Goal: Task Accomplishment & Management: Manage account settings

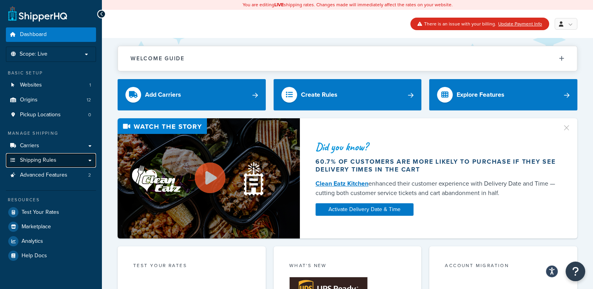
click at [34, 158] on span "Shipping Rules" at bounding box center [38, 160] width 36 height 7
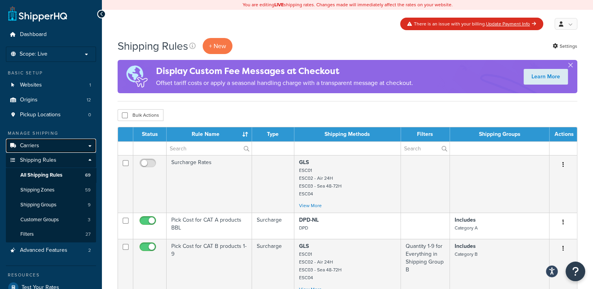
click at [31, 147] on span "Carriers" at bounding box center [29, 146] width 19 height 7
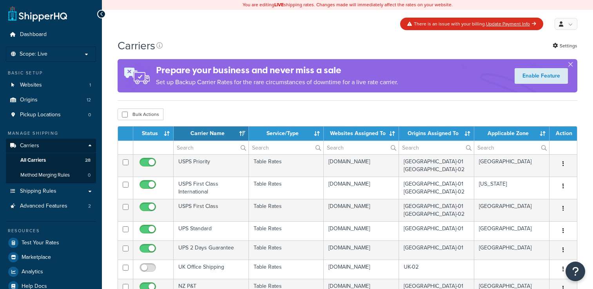
select select "15"
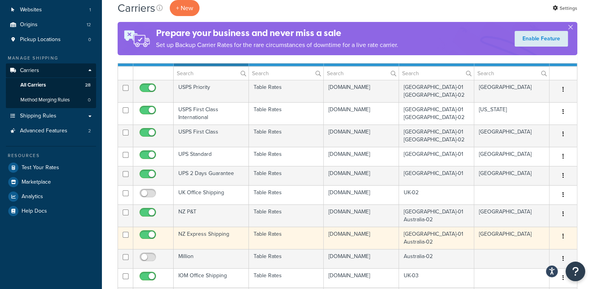
scroll to position [78, 0]
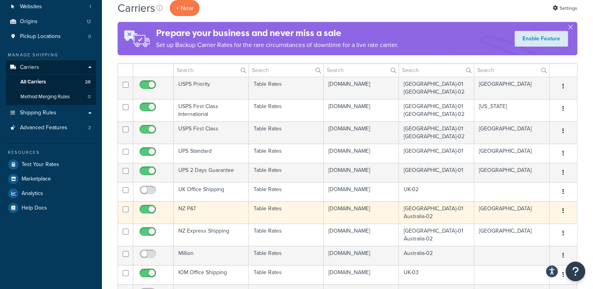
click at [205, 209] on td "NZ P&T" at bounding box center [211, 213] width 75 height 22
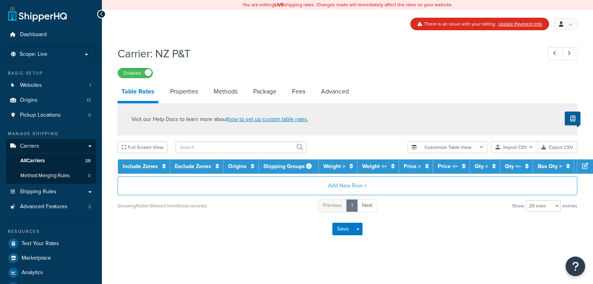
select select "25"
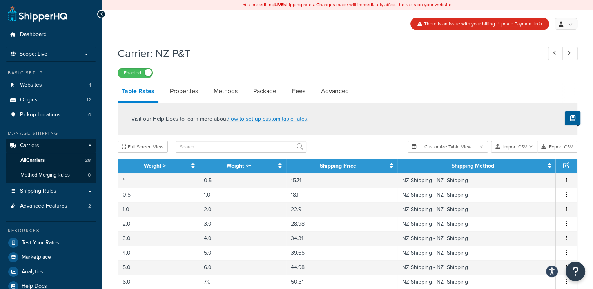
drag, startPoint x: 181, startPoint y: 90, endPoint x: 208, endPoint y: 90, distance: 27.1
click at [182, 90] on link "Properties" at bounding box center [184, 91] width 36 height 19
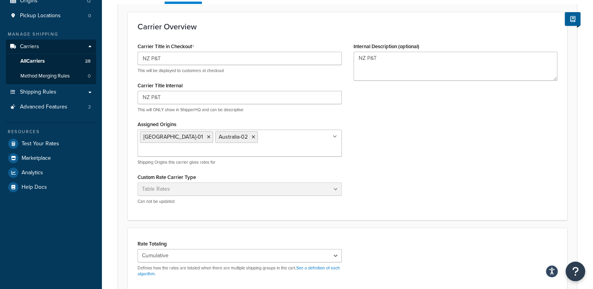
scroll to position [19, 0]
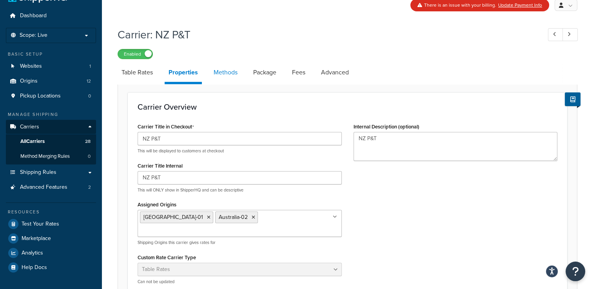
click at [228, 78] on link "Methods" at bounding box center [226, 72] width 32 height 19
select select "25"
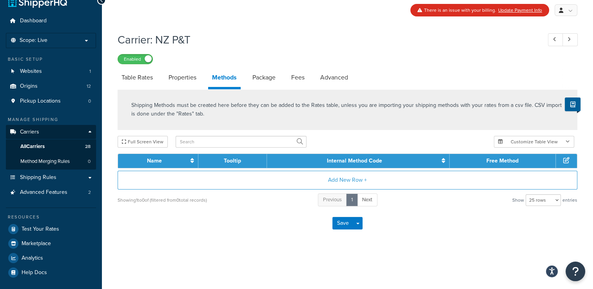
scroll to position [17, 0]
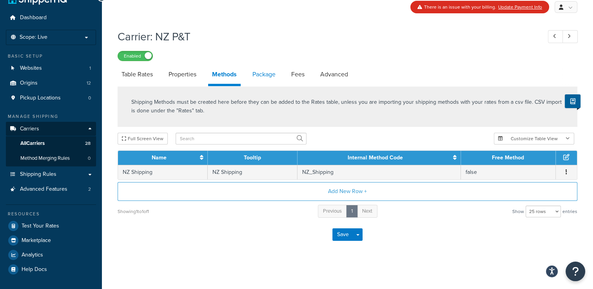
click at [269, 78] on link "Package" at bounding box center [264, 74] width 31 height 19
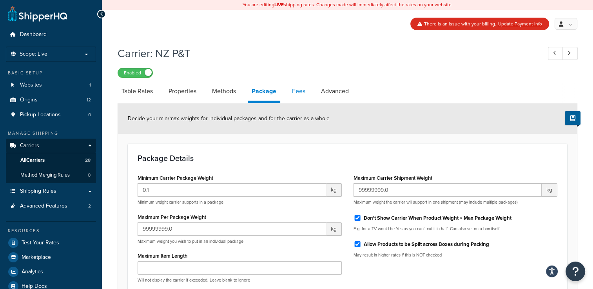
click at [301, 92] on link "Fees" at bounding box center [298, 91] width 21 height 19
select select "AFTER"
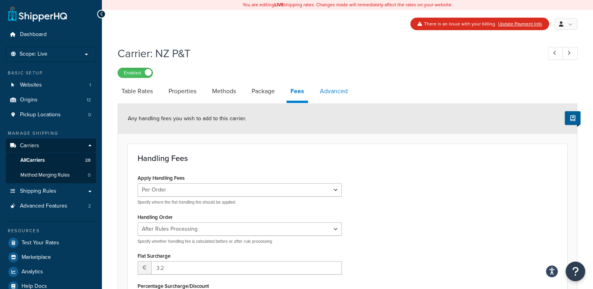
click at [337, 93] on link "Advanced" at bounding box center [334, 91] width 36 height 19
select select "false"
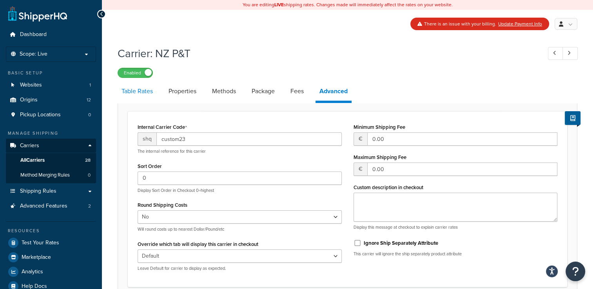
click at [144, 91] on link "Table Rates" at bounding box center [137, 91] width 39 height 19
select select "25"
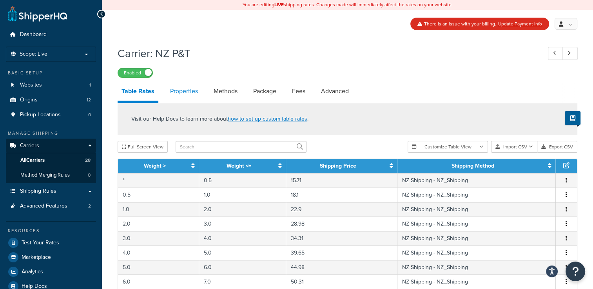
click at [174, 93] on link "Properties" at bounding box center [184, 91] width 36 height 19
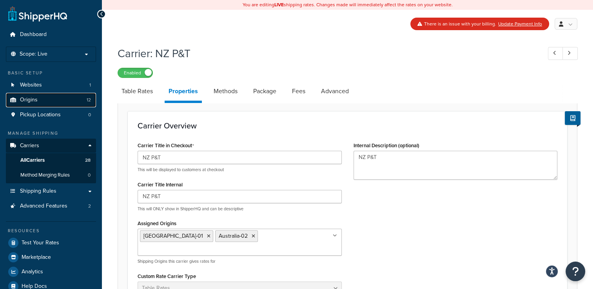
click at [35, 102] on span "Origins" at bounding box center [29, 100] width 18 height 7
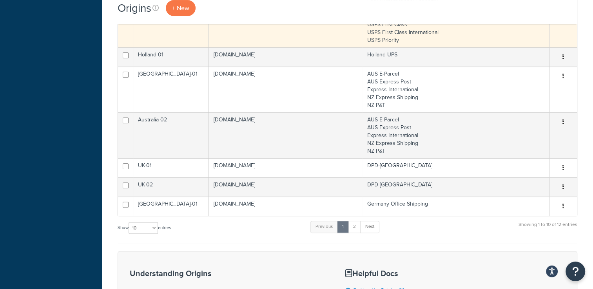
scroll to position [314, 0]
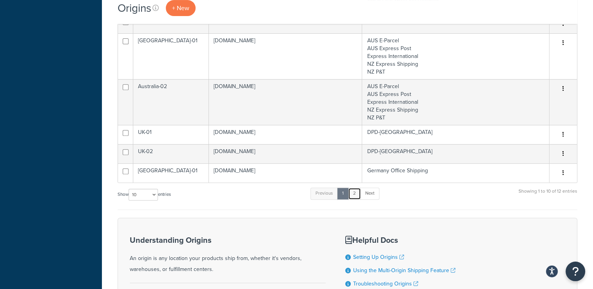
click at [353, 193] on link "2" at bounding box center [354, 194] width 13 height 12
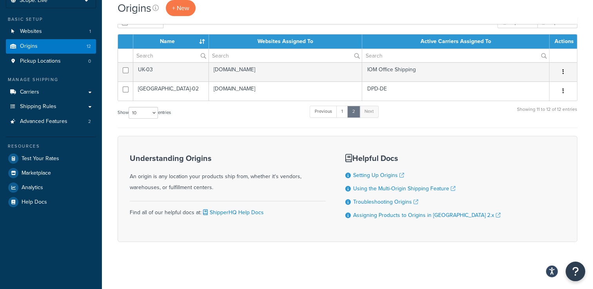
scroll to position [53, 0]
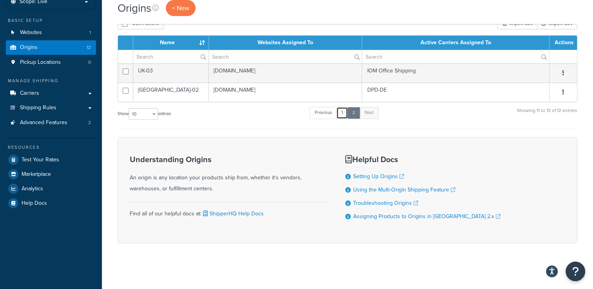
click at [345, 110] on link "1" at bounding box center [343, 113] width 12 height 12
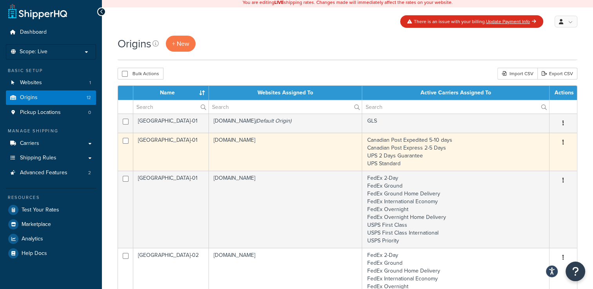
scroll to position [0, 0]
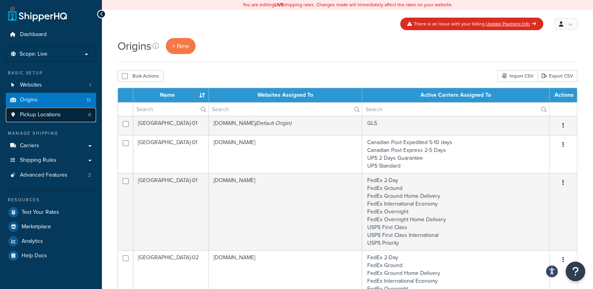
click at [38, 117] on span "Pickup Locations" at bounding box center [40, 115] width 41 height 7
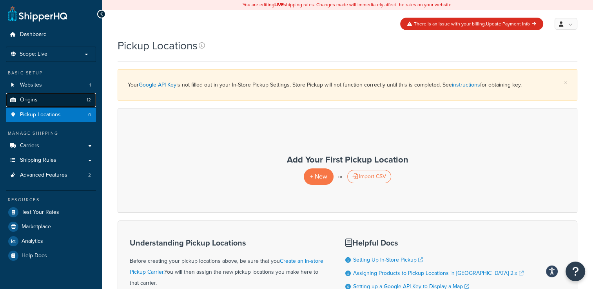
click at [25, 99] on span "Origins" at bounding box center [29, 100] width 18 height 7
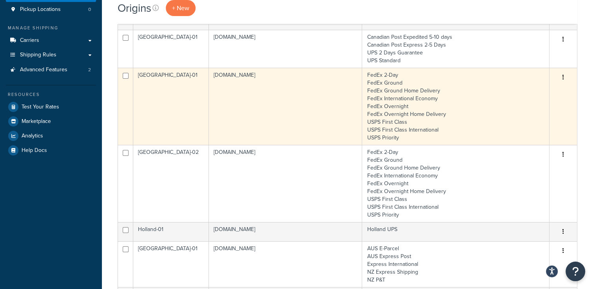
scroll to position [39, 0]
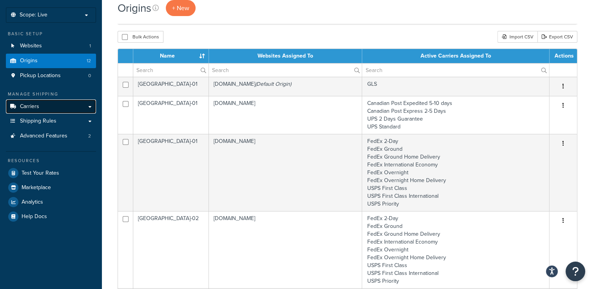
click at [28, 104] on span "Carriers" at bounding box center [29, 107] width 19 height 7
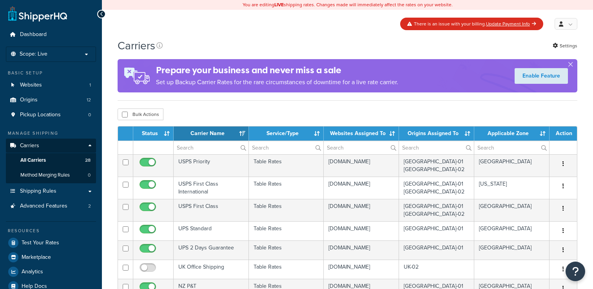
select select "15"
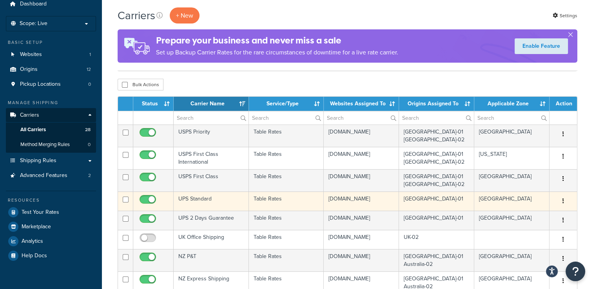
scroll to position [39, 0]
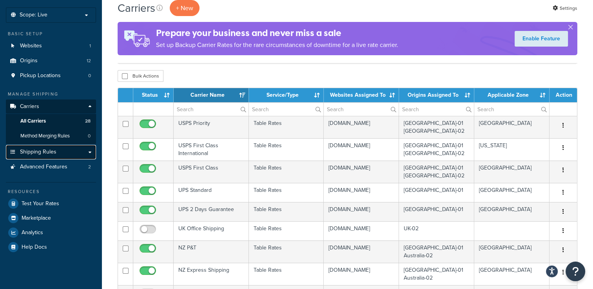
click at [37, 151] on span "Shipping Rules" at bounding box center [38, 152] width 36 height 7
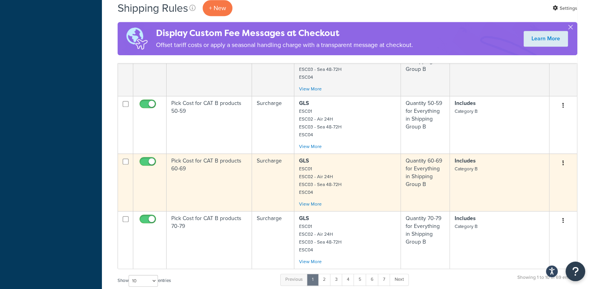
scroll to position [588, 0]
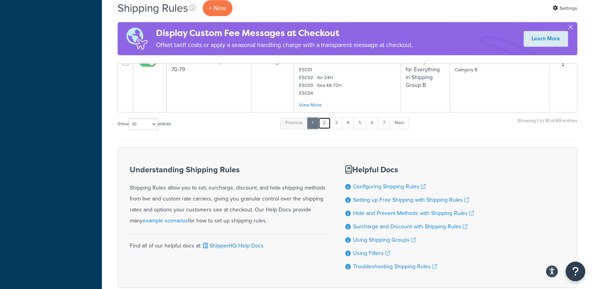
click at [327, 121] on link "2" at bounding box center [324, 123] width 13 height 12
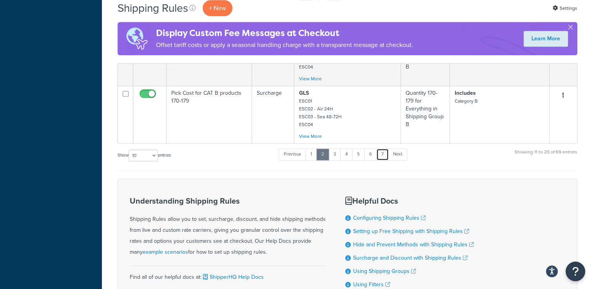
click at [381, 154] on link "7" at bounding box center [383, 155] width 13 height 12
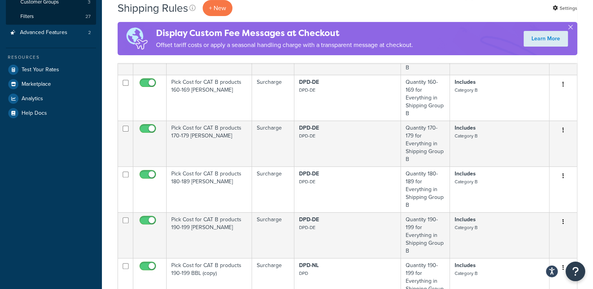
scroll to position [336, 0]
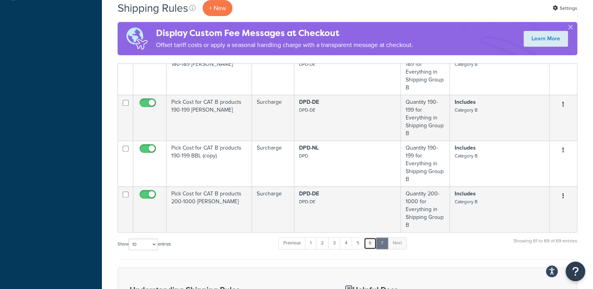
click at [370, 238] on link "6" at bounding box center [370, 244] width 13 height 12
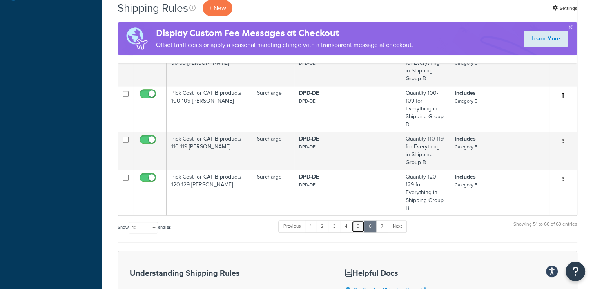
click at [358, 228] on link "5" at bounding box center [358, 227] width 13 height 12
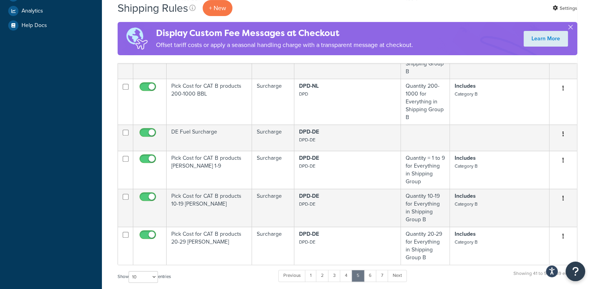
scroll to position [392, 0]
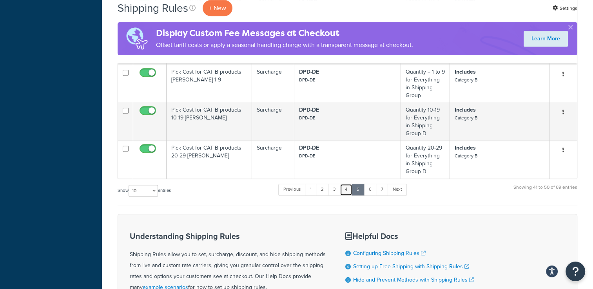
click at [348, 184] on link "4" at bounding box center [346, 190] width 13 height 12
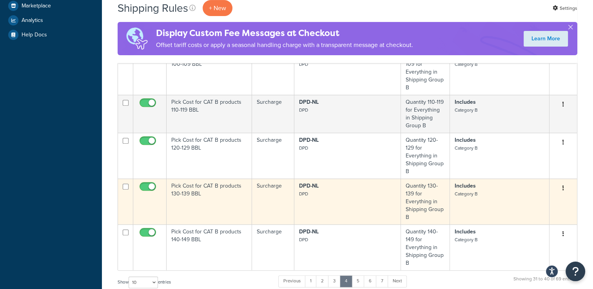
scroll to position [314, 0]
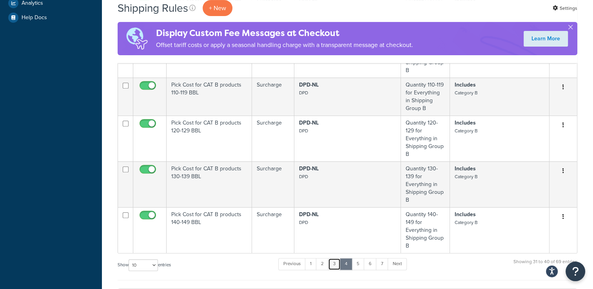
click at [338, 261] on link "3" at bounding box center [334, 264] width 13 height 12
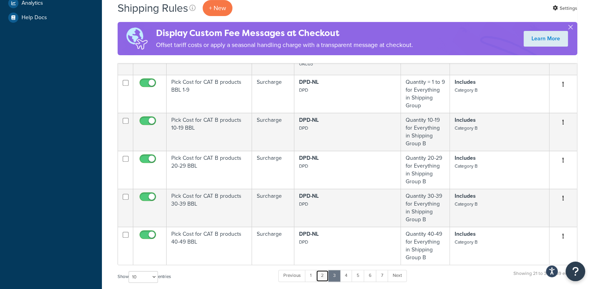
click at [323, 270] on link "2" at bounding box center [322, 276] width 13 height 12
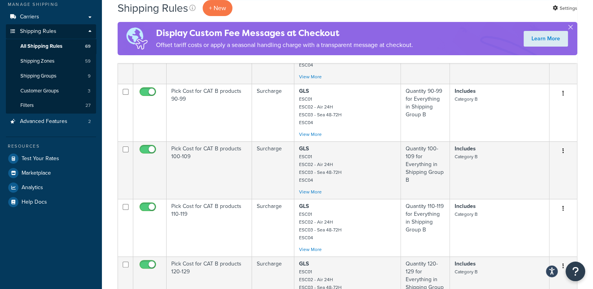
scroll to position [9, 0]
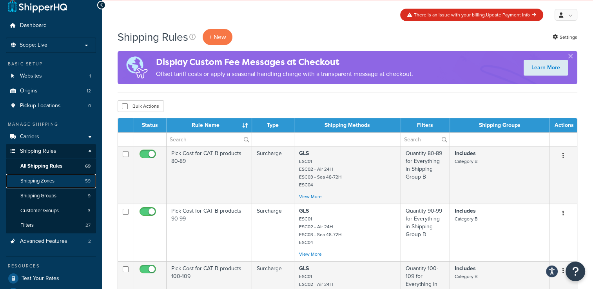
click at [34, 180] on span "Shipping Zones" at bounding box center [37, 181] width 34 height 7
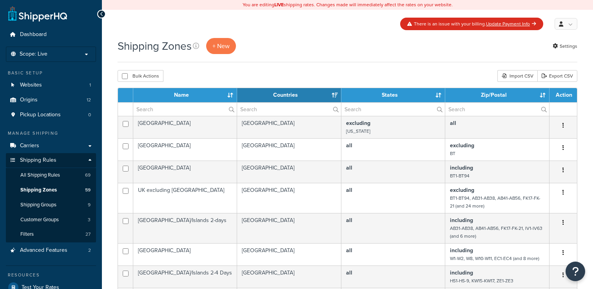
select select "15"
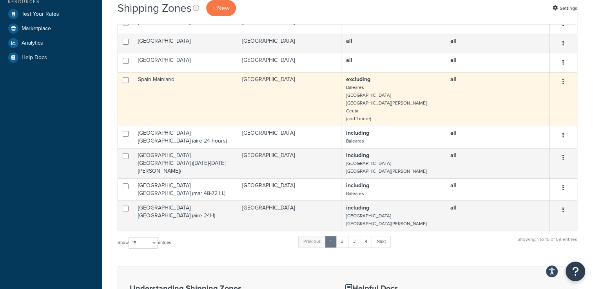
scroll to position [275, 0]
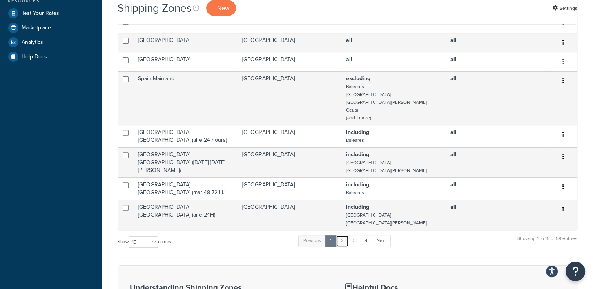
click at [344, 241] on link "2" at bounding box center [342, 241] width 13 height 12
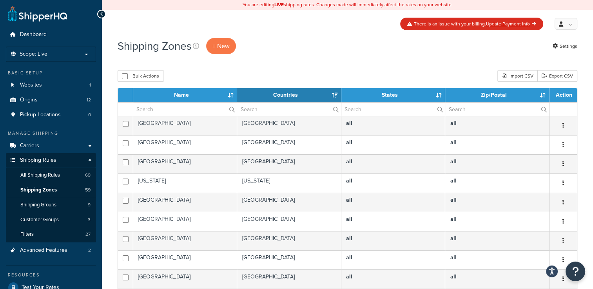
scroll to position [196, 0]
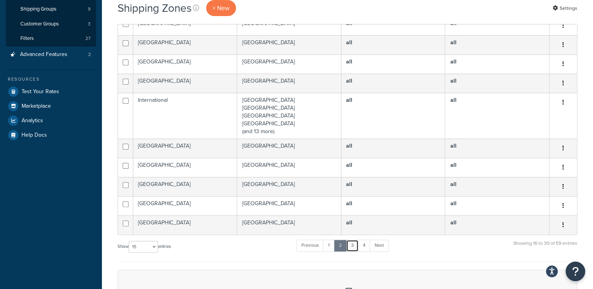
click at [353, 245] on link "3" at bounding box center [352, 246] width 13 height 12
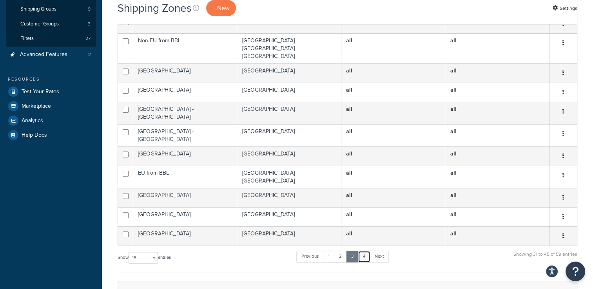
click at [364, 251] on link "4" at bounding box center [364, 257] width 13 height 12
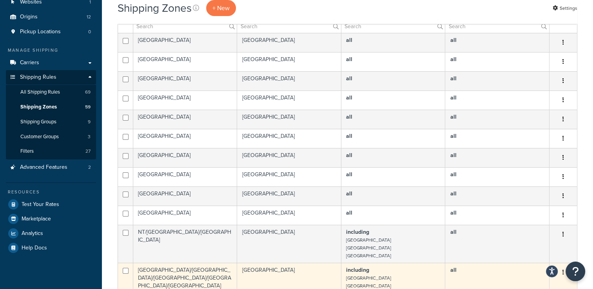
scroll to position [78, 0]
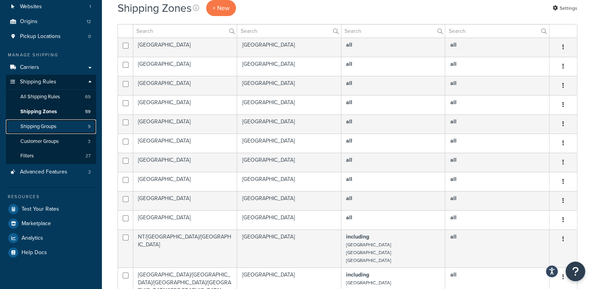
click at [40, 127] on span "Shipping Groups" at bounding box center [38, 127] width 36 height 7
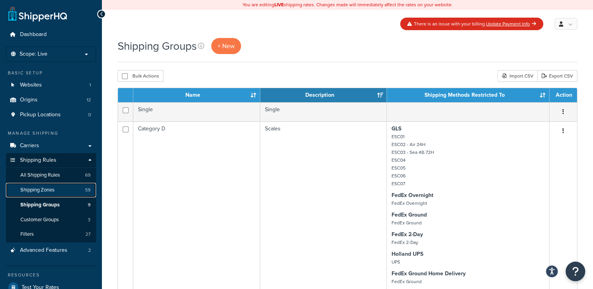
click at [38, 189] on span "Shipping Zones" at bounding box center [37, 190] width 34 height 7
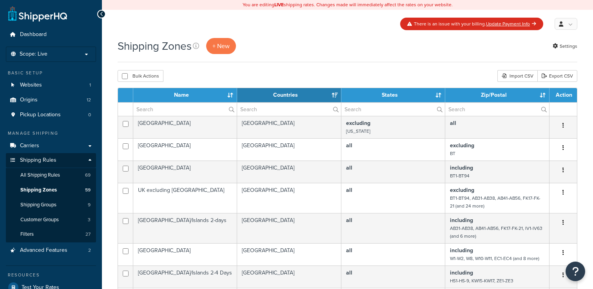
select select "15"
click at [32, 97] on span "Origins" at bounding box center [29, 100] width 18 height 7
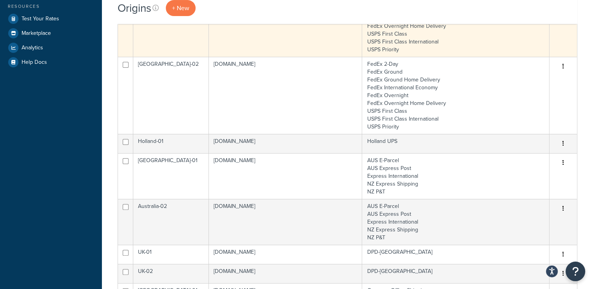
scroll to position [196, 0]
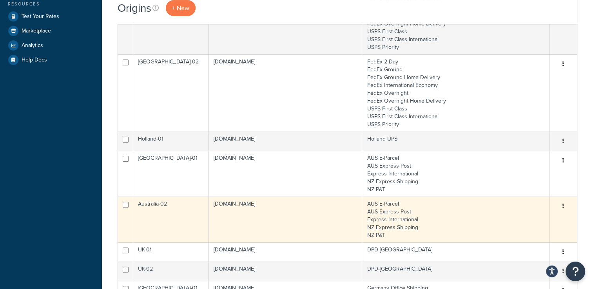
click at [462, 222] on td "AUS E-Parcel AUS Express Post Express International NZ Express Shipping NZ P&T" at bounding box center [455, 220] width 187 height 46
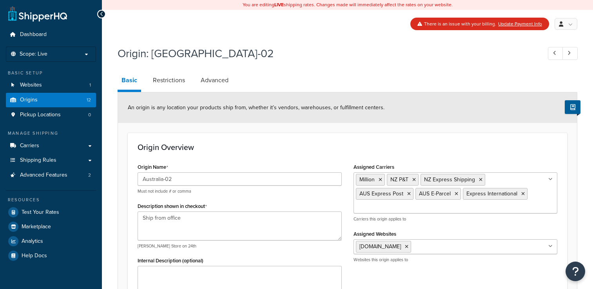
select select "1013"
click at [164, 82] on link "Restrictions" at bounding box center [169, 80] width 40 height 19
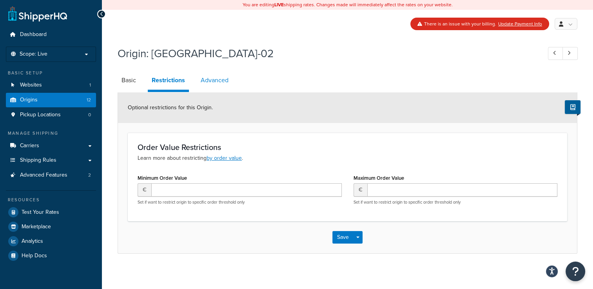
click at [216, 77] on link "Advanced" at bounding box center [215, 80] width 36 height 19
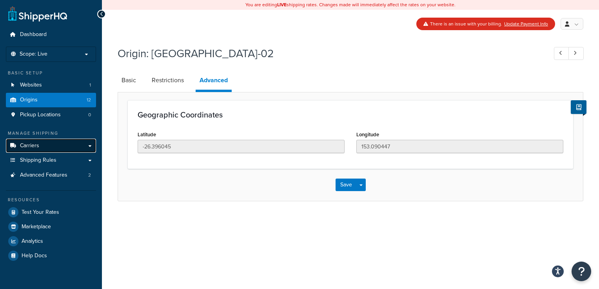
click at [40, 148] on link "Carriers" at bounding box center [51, 146] width 90 height 15
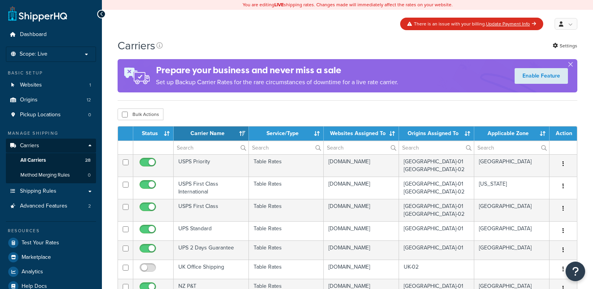
select select "15"
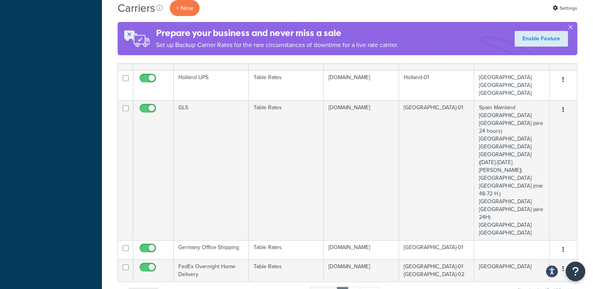
scroll to position [314, 0]
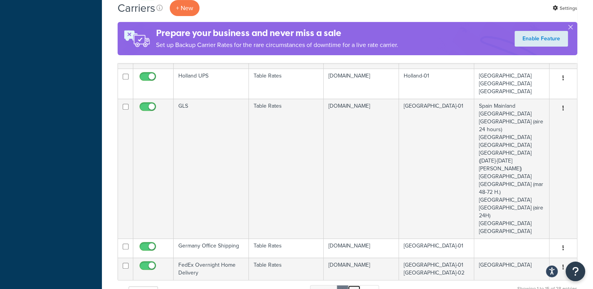
click at [358, 286] on link "2" at bounding box center [354, 292] width 13 height 12
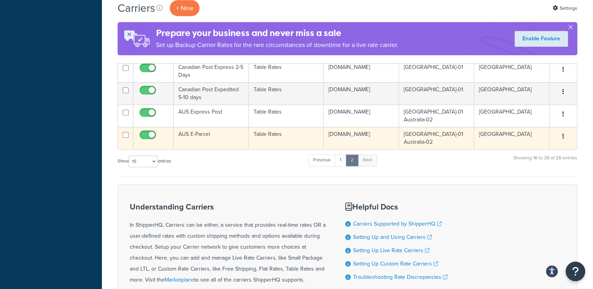
scroll to position [510, 0]
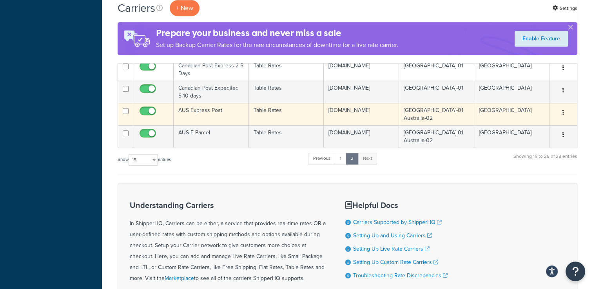
click at [231, 107] on td "AUS Express Post" at bounding box center [211, 114] width 75 height 22
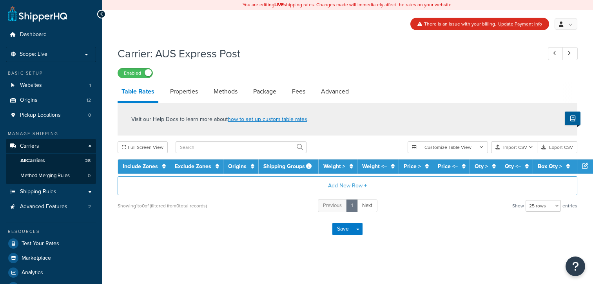
select select "25"
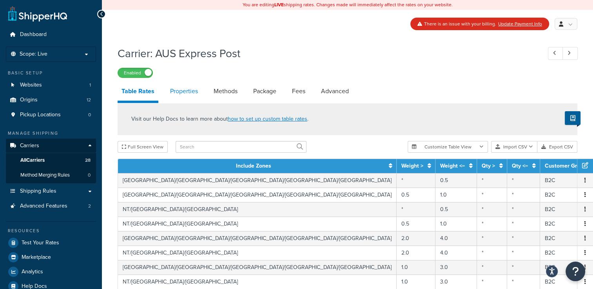
click at [187, 91] on link "Properties" at bounding box center [184, 91] width 36 height 19
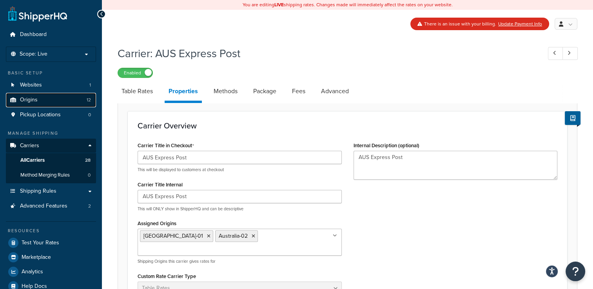
click at [44, 98] on link "Origins 12" at bounding box center [51, 100] width 90 height 15
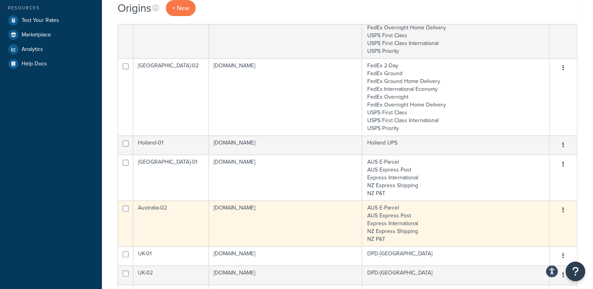
scroll to position [196, 0]
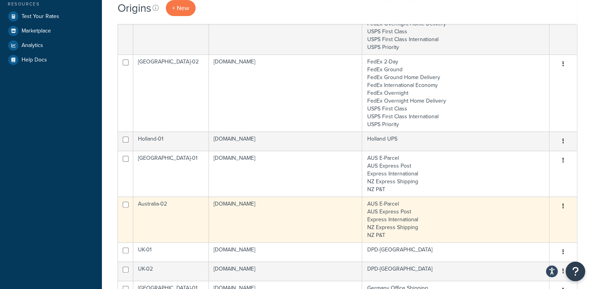
click at [189, 216] on td "Australia-02" at bounding box center [171, 220] width 76 height 46
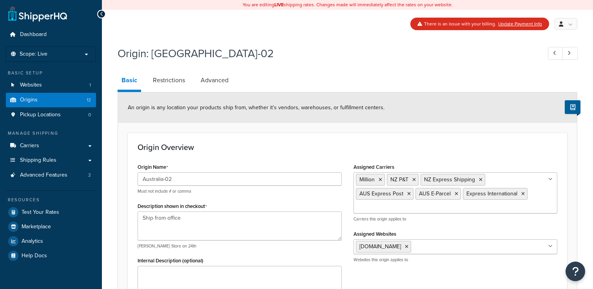
select select "1013"
click at [38, 114] on span "Pickup Locations" at bounding box center [40, 115] width 41 height 7
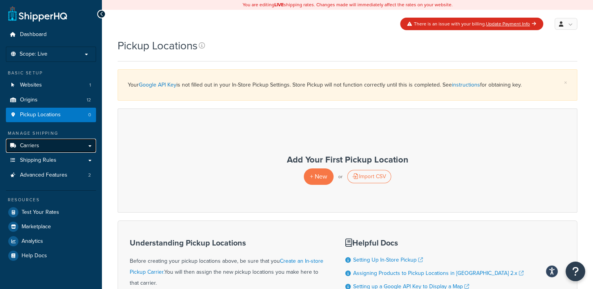
click at [92, 146] on link "Carriers" at bounding box center [51, 146] width 90 height 15
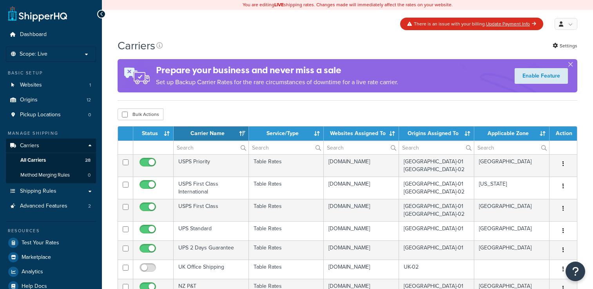
select select "15"
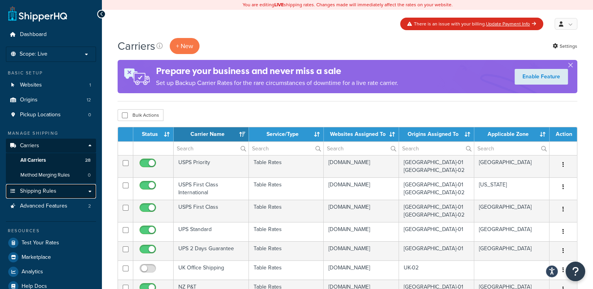
click at [86, 191] on link "Shipping Rules" at bounding box center [51, 191] width 90 height 15
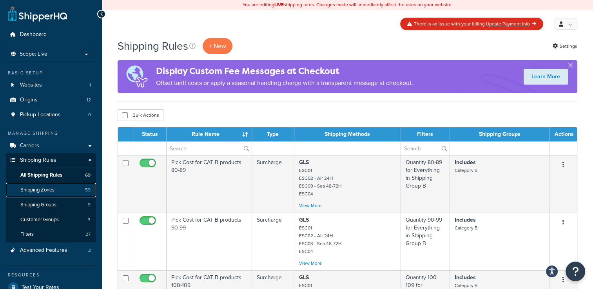
click at [49, 189] on span "Shipping Zones" at bounding box center [37, 190] width 34 height 7
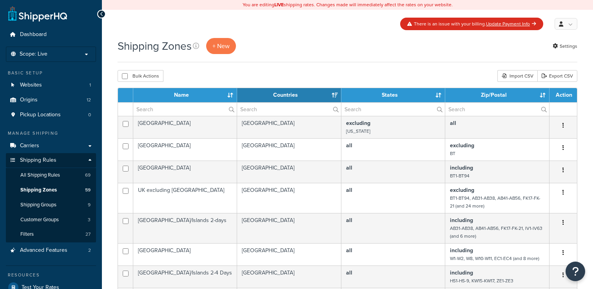
select select "15"
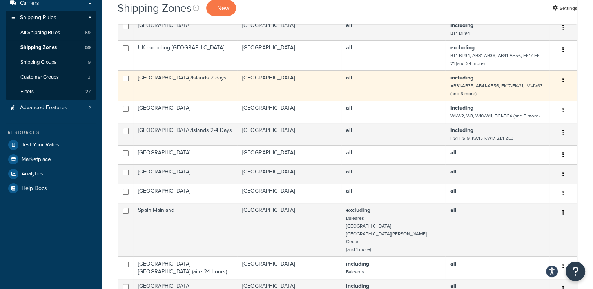
scroll to position [157, 0]
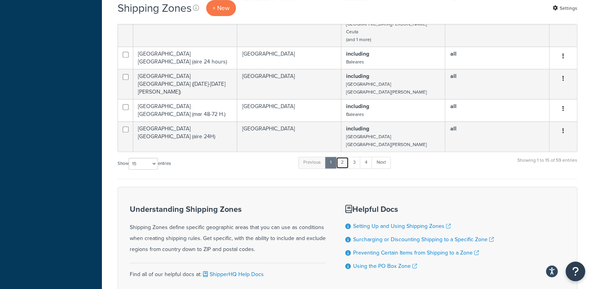
click at [344, 162] on link "2" at bounding box center [342, 163] width 13 height 12
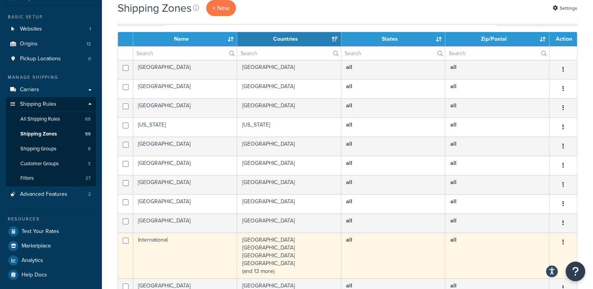
scroll to position [64, 0]
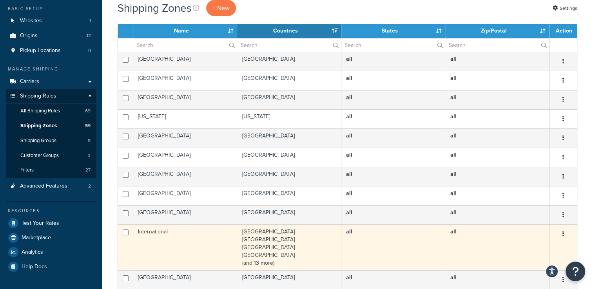
click at [297, 240] on td "Myanmar Cambodia China Hong Kong (and 13 more)" at bounding box center [289, 248] width 104 height 46
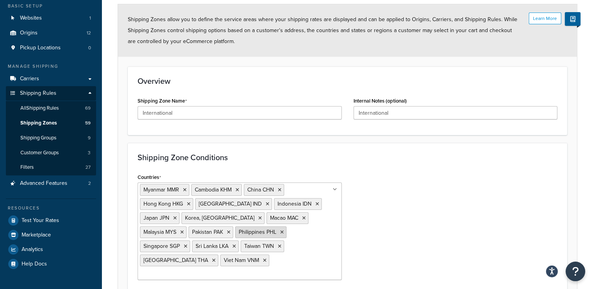
scroll to position [78, 0]
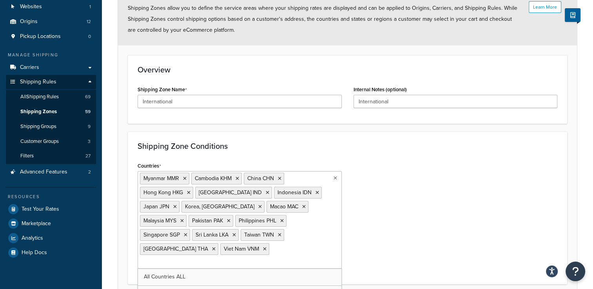
click at [201, 243] on ul "Myanmar MMR Cambodia KHM China CHN Hong Kong HKG India IND Indonesia IDN Japan …" at bounding box center [240, 220] width 204 height 98
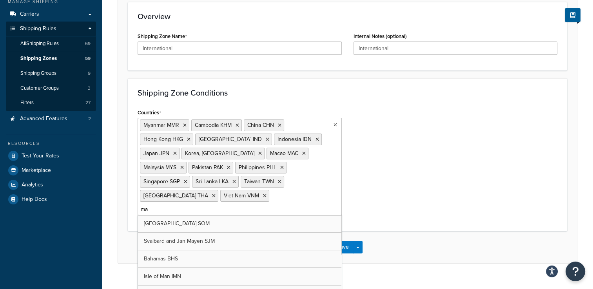
scroll to position [471, 0]
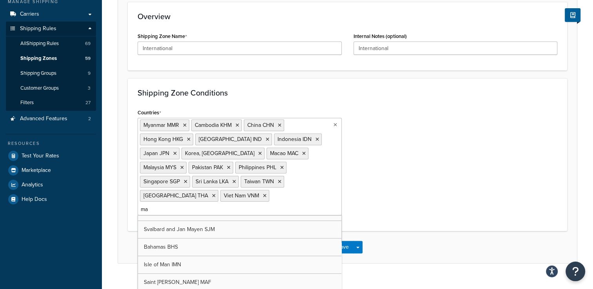
click at [209, 206] on input "ma" at bounding box center [174, 210] width 69 height 9
type input "m"
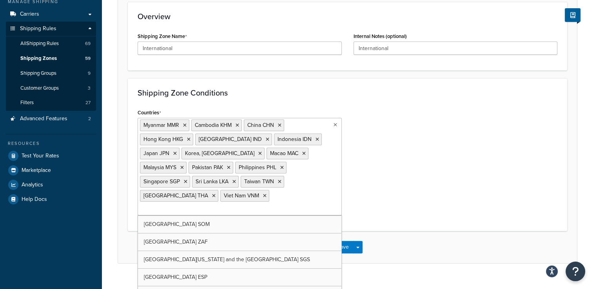
paste input "Macau"
type input "M"
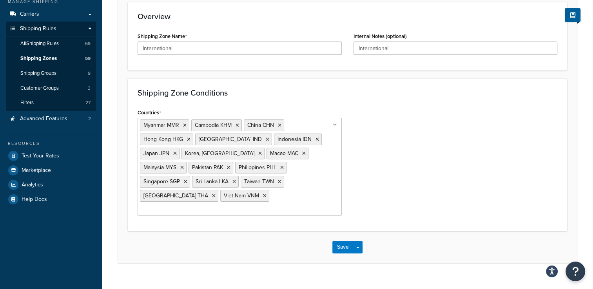
click at [426, 187] on div "Countries Myanmar MMR Cambodia KHM China CHN Hong Kong HKG India IND Indonesia …" at bounding box center [348, 164] width 432 height 115
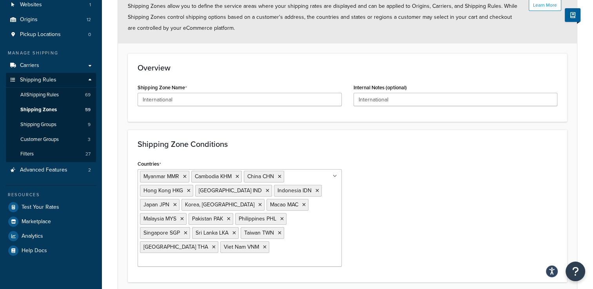
scroll to position [93, 0]
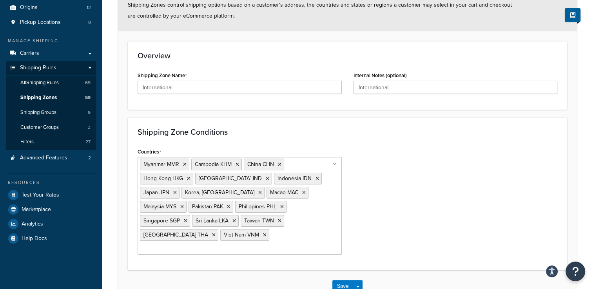
click at [209, 245] on input "Countries" at bounding box center [174, 249] width 69 height 9
type input "m"
type input "c"
paste input "Macau"
type input "M"
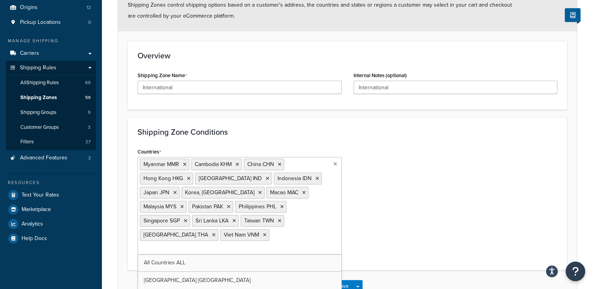
click at [466, 194] on div "Countries Myanmar MMR Cambodia KHM China CHN Hong Kong HKG India IND Indonesia …" at bounding box center [348, 203] width 432 height 115
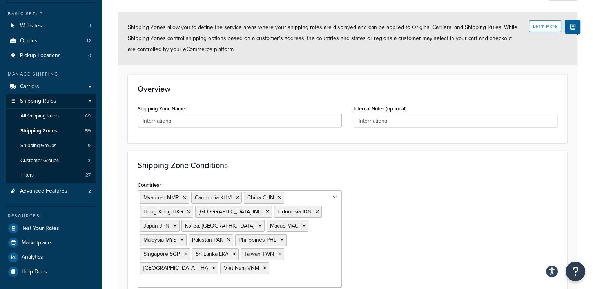
scroll to position [0, 0]
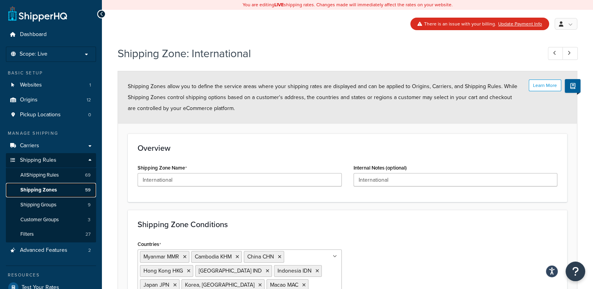
click at [47, 191] on span "Shipping Zones" at bounding box center [38, 190] width 36 height 7
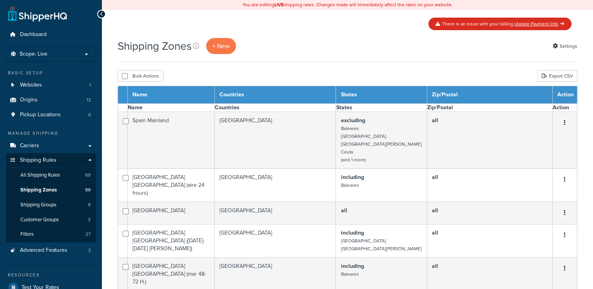
select select "15"
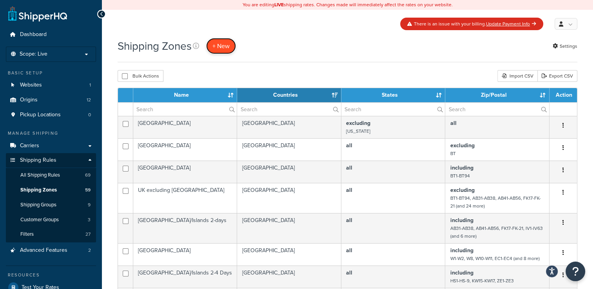
click at [217, 45] on span "+ New" at bounding box center [221, 46] width 17 height 9
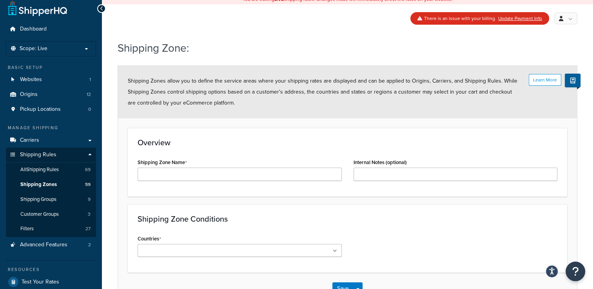
scroll to position [60, 0]
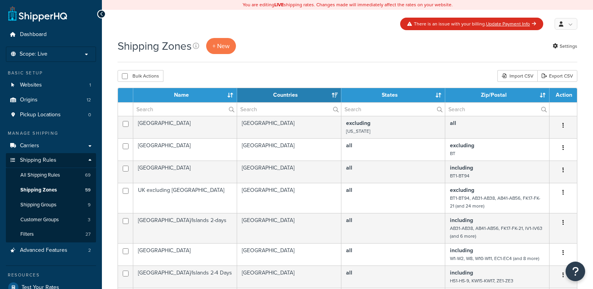
select select "15"
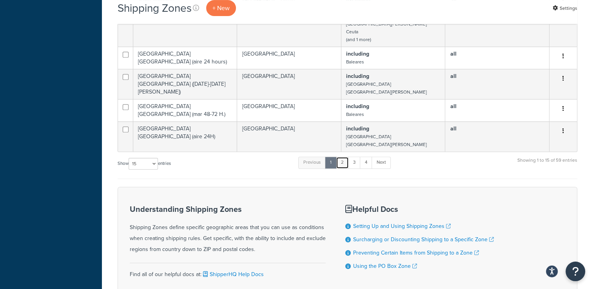
click at [344, 164] on link "2" at bounding box center [342, 163] width 13 height 12
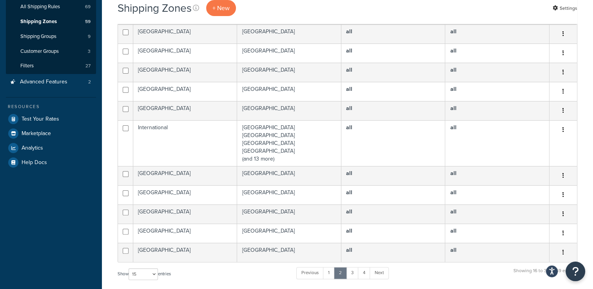
scroll to position [182, 0]
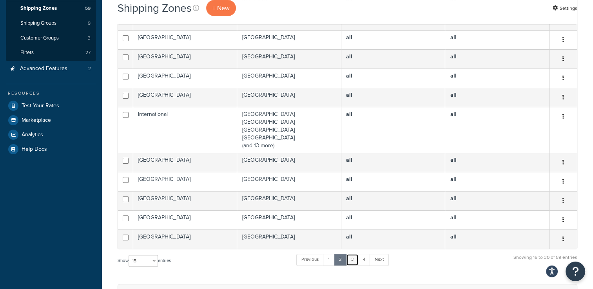
click at [355, 257] on link "3" at bounding box center [352, 260] width 13 height 12
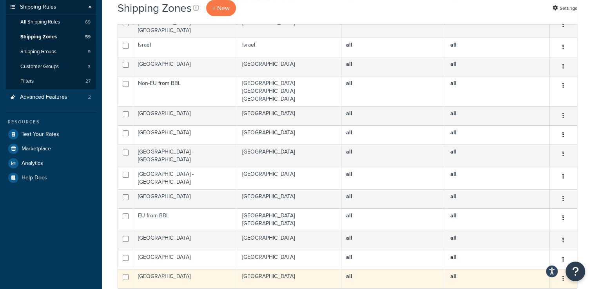
scroll to position [157, 0]
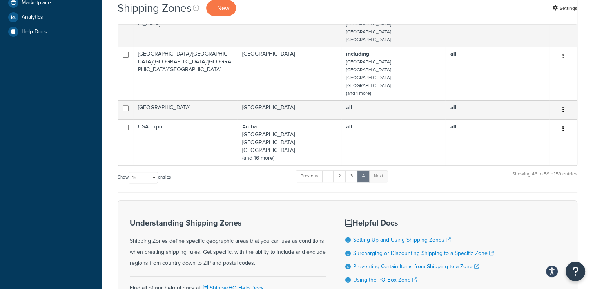
scroll to position [291, 0]
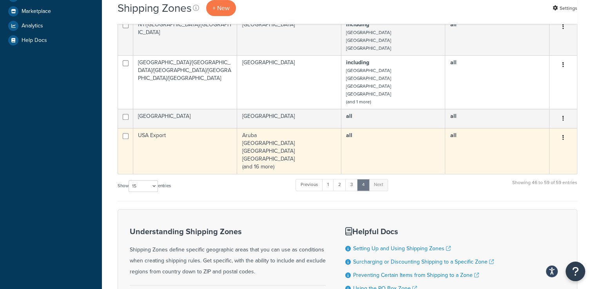
click at [213, 153] on td "USA Export" at bounding box center [185, 151] width 104 height 46
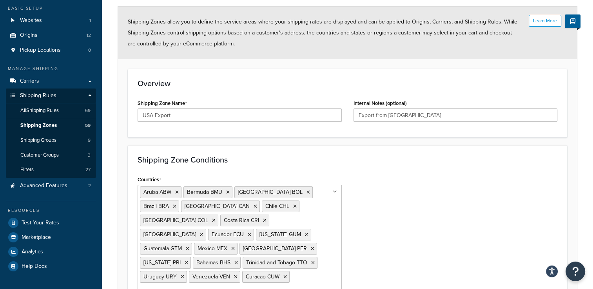
scroll to position [78, 0]
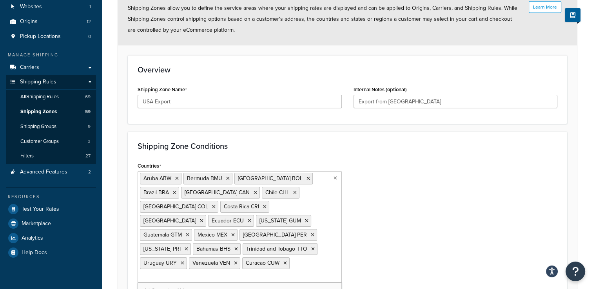
click at [312, 249] on ul "Aruba ABW Bermuda BMU Bolivia BOL Brazil BRA Canada CAN Chile CHL Colombia COL …" at bounding box center [240, 227] width 204 height 112
paste input "Macau"
type input "M"
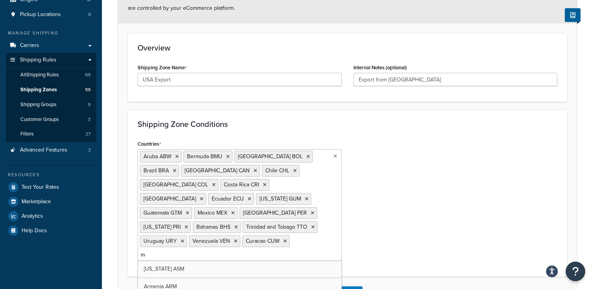
type input "ma"
click at [457, 175] on div "Countries Aruba ABW Bermuda BMU Bolivia BOL Brazil BRA Canada CAN Chile CHL Col…" at bounding box center [348, 202] width 432 height 129
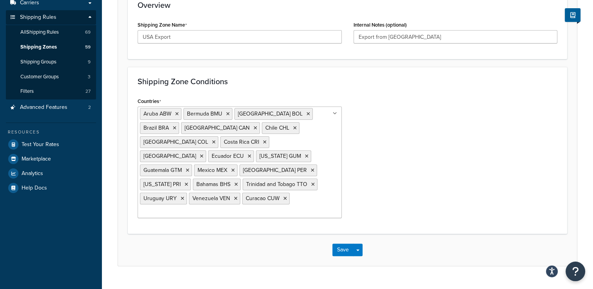
scroll to position [144, 0]
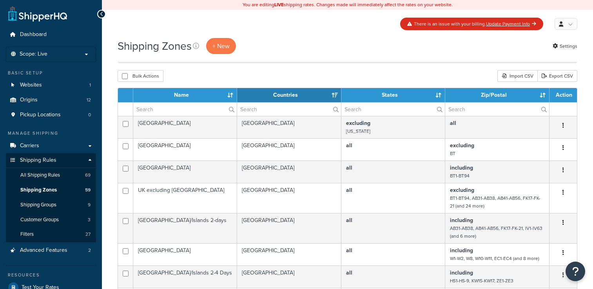
select select "15"
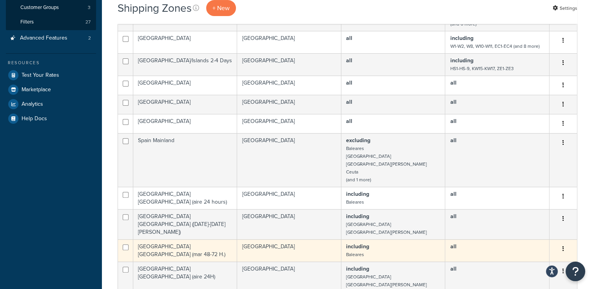
scroll to position [330, 0]
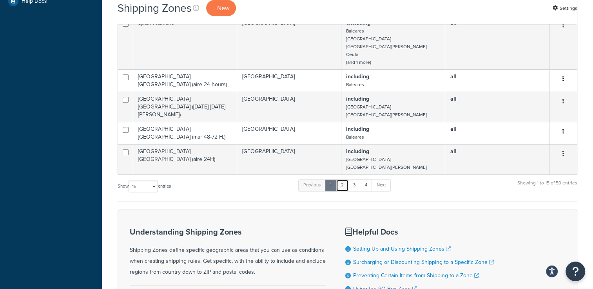
click at [345, 186] on link "2" at bounding box center [342, 186] width 13 height 12
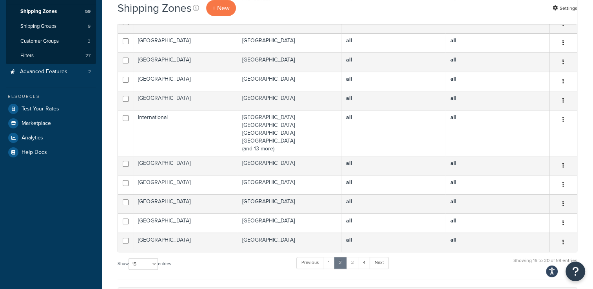
scroll to position [173, 0]
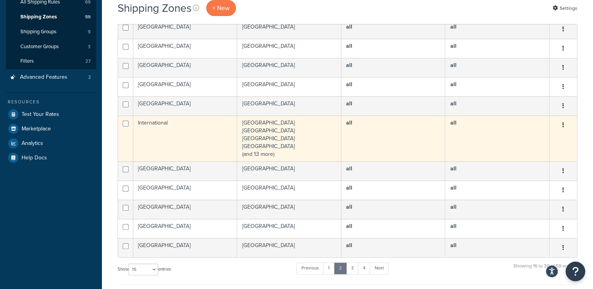
click at [204, 140] on td "International" at bounding box center [185, 139] width 104 height 46
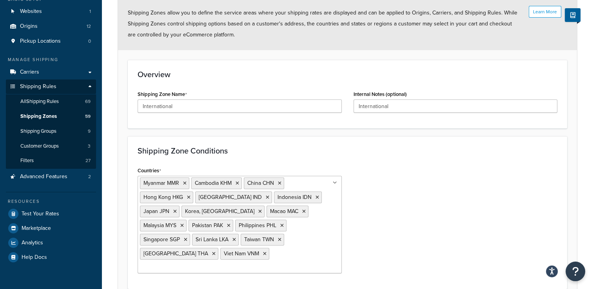
scroll to position [78, 0]
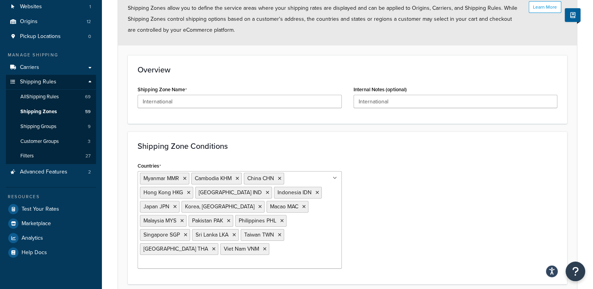
click at [278, 249] on ul "Myanmar MMR [GEOGRAPHIC_DATA] KHM [GEOGRAPHIC_DATA] [GEOGRAPHIC_DATA] [GEOGRAPH…" at bounding box center [240, 220] width 204 height 98
paste input "[GEOGRAPHIC_DATA]"
type input "[GEOGRAPHIC_DATA]"
click at [406, 224] on div "Countries [GEOGRAPHIC_DATA] MMR [GEOGRAPHIC_DATA] KHM [GEOGRAPHIC_DATA] [GEOGRA…" at bounding box center [348, 217] width 432 height 115
click at [203, 259] on input "Countries" at bounding box center [174, 263] width 69 height 9
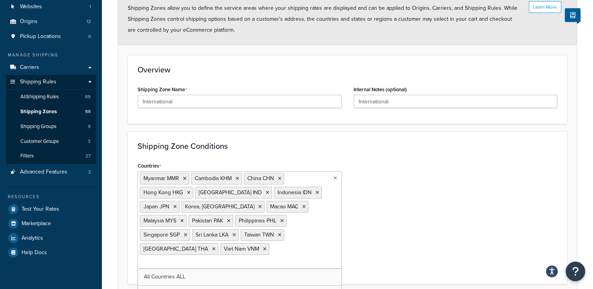
scroll to position [86, 0]
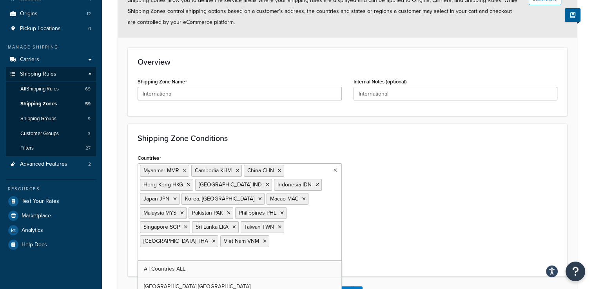
paste input "[GEOGRAPHIC_DATA]"
type input "[GEOGRAPHIC_DATA]"
